Goal: Task Accomplishment & Management: Use online tool/utility

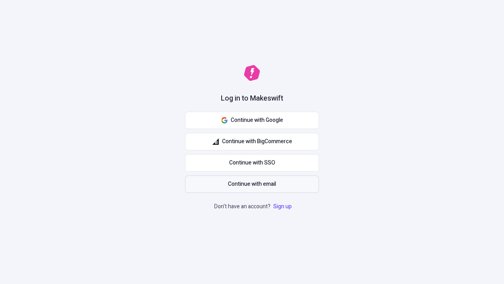
click at [252, 184] on span "Continue with email" at bounding box center [252, 184] width 48 height 9
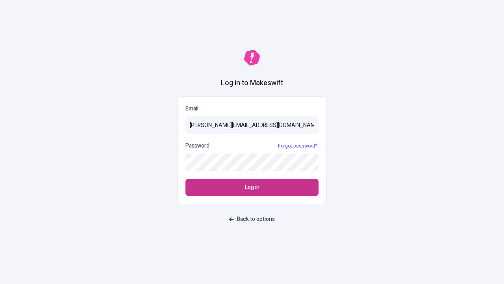
click at [252, 187] on span "Log in" at bounding box center [252, 187] width 15 height 9
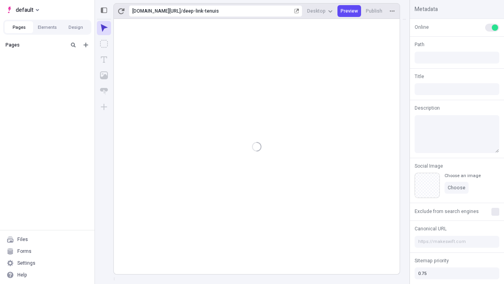
type input "/deep-link-tenuis"
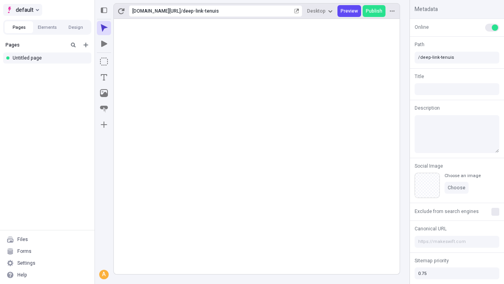
click at [22, 10] on span "default" at bounding box center [25, 9] width 18 height 9
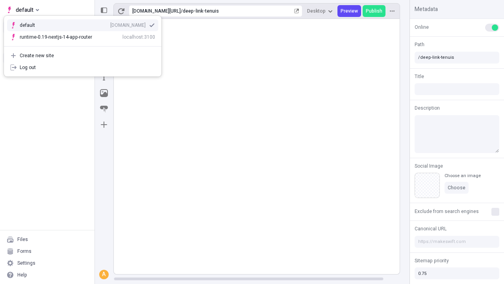
click at [110, 24] on div "[DOMAIN_NAME]" at bounding box center [127, 25] width 35 height 6
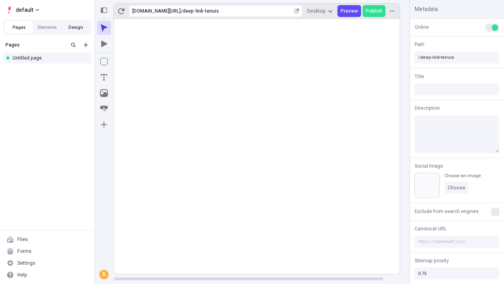
click at [76, 27] on button "Design" at bounding box center [75, 27] width 28 height 12
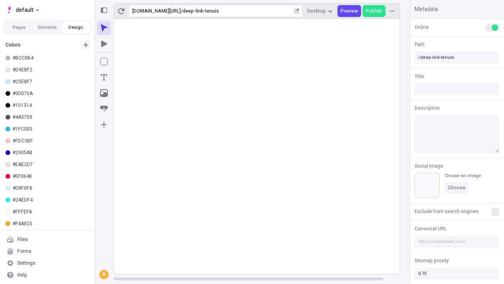
click at [86, 43] on icon "button" at bounding box center [85, 45] width 5 height 5
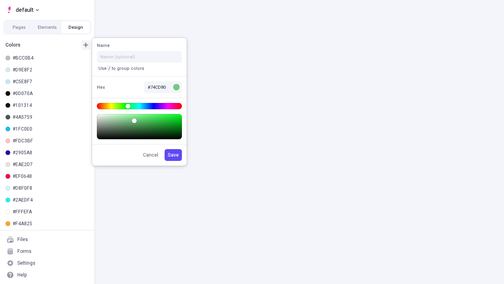
scroll to position [2, 0]
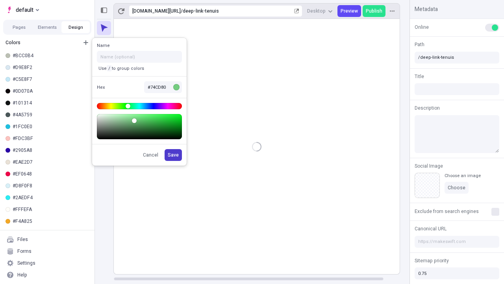
click at [174, 155] on span "Save" at bounding box center [173, 155] width 11 height 6
